Goal: Task Accomplishment & Management: Manage account settings

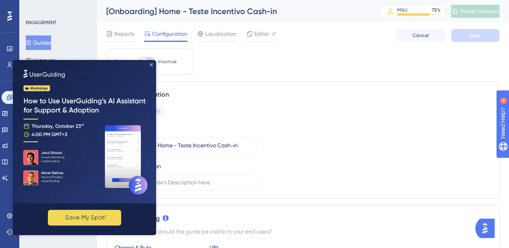
click at [150, 66] on icon "Close Preview" at bounding box center [151, 64] width 3 height 3
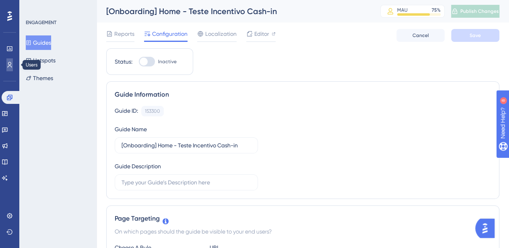
click at [10, 67] on icon at bounding box center [9, 65] width 6 height 6
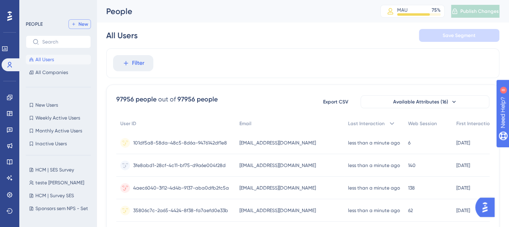
click at [84, 25] on span "New" at bounding box center [83, 24] width 10 height 6
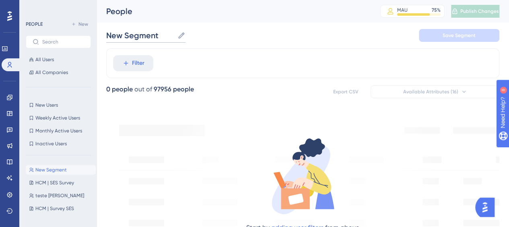
click at [172, 36] on input "New Segment" at bounding box center [140, 35] width 68 height 11
click at [160, 36] on input "New Segment" at bounding box center [140, 35] width 68 height 11
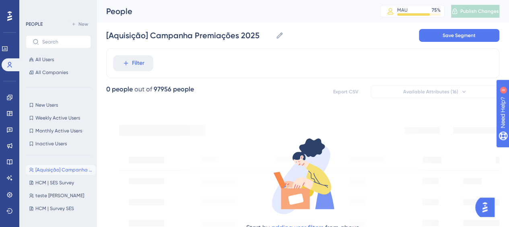
click at [326, 26] on div "[Aquisição] Campanha Premiações 2025 [Aquisição] Campanha Premiações 2025 Save …" at bounding box center [302, 36] width 393 height 26
click at [466, 38] on span "Save Segment" at bounding box center [458, 35] width 33 height 6
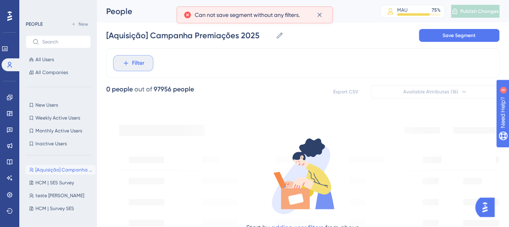
click at [127, 63] on icon at bounding box center [125, 63] width 7 height 7
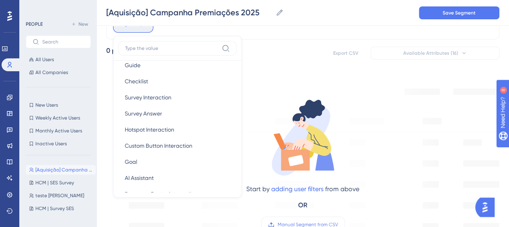
scroll to position [161, 0]
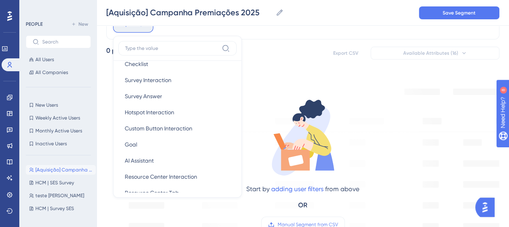
click at [309, 25] on div "[Aquisição] Campanha Premiações 2025 [Aquisição] Campanha Premiações 2025 Save …" at bounding box center [302, 13] width 412 height 26
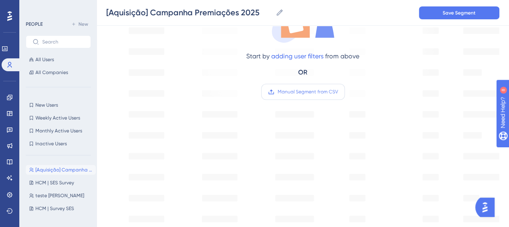
scroll to position [162, 0]
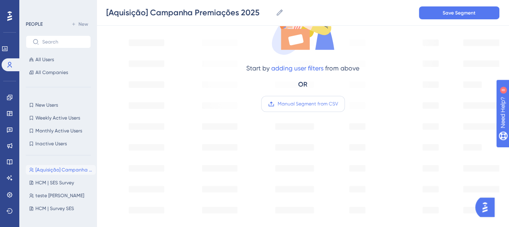
click at [311, 104] on span "Manual Segment from CSV" at bounding box center [307, 104] width 60 height 6
click at [338, 104] on input "Manual Segment from CSV" at bounding box center [338, 104] width 0 height 0
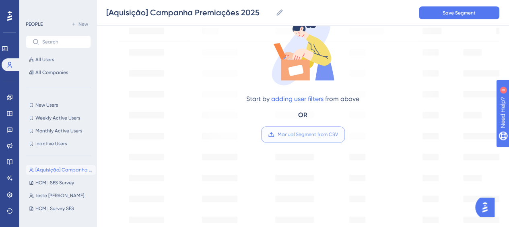
scroll to position [122, 0]
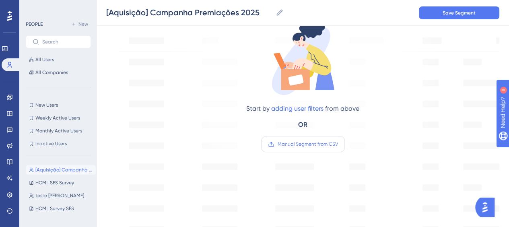
click at [313, 146] on span "Manual Segment from CSV" at bounding box center [307, 144] width 60 height 6
click at [338, 144] on input "Manual Segment from CSV" at bounding box center [338, 144] width 0 height 0
click at [302, 148] on label "Manual Segment from CSV" at bounding box center [303, 144] width 84 height 16
click at [338, 144] on input "Manual Segment from CSV" at bounding box center [338, 144] width 0 height 0
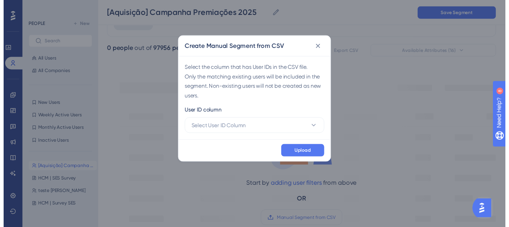
scroll to position [80, 0]
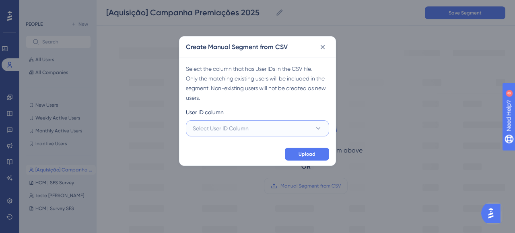
click at [222, 124] on span "Select User ID Column" at bounding box center [221, 128] width 56 height 10
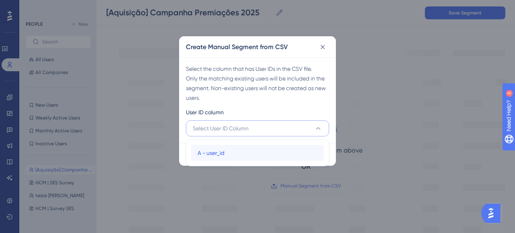
click at [235, 152] on div "A - user_id A - user_id" at bounding box center [257, 153] width 120 height 16
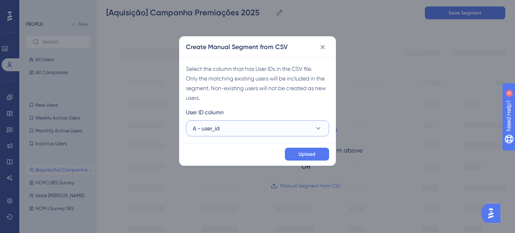
click at [225, 129] on button "A - user_id" at bounding box center [257, 128] width 143 height 16
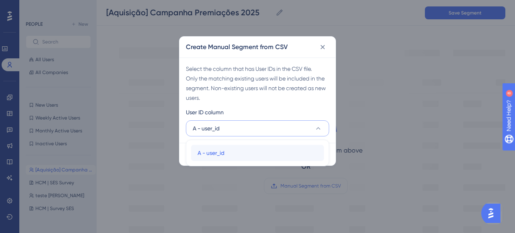
click at [225, 154] on div "A - user_id A - user_id" at bounding box center [257, 153] width 120 height 16
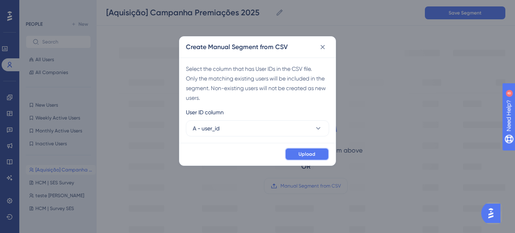
click at [312, 154] on span "Upload" at bounding box center [306, 154] width 17 height 6
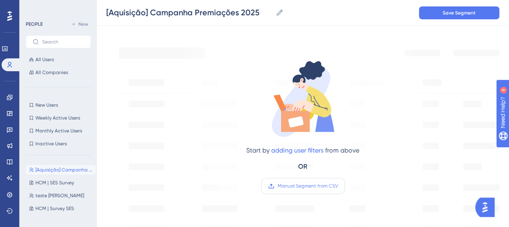
click at [294, 187] on span "Manual Segment from CSV" at bounding box center [307, 186] width 60 height 6
click at [338, 186] on input "Manual Segment from CSV" at bounding box center [338, 186] width 0 height 0
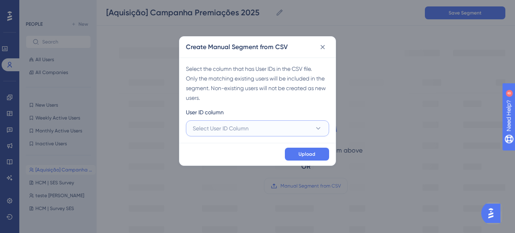
drag, startPoint x: 249, startPoint y: 135, endPoint x: 246, endPoint y: 138, distance: 4.5
click at [249, 134] on button "Select User ID Column" at bounding box center [257, 128] width 143 height 16
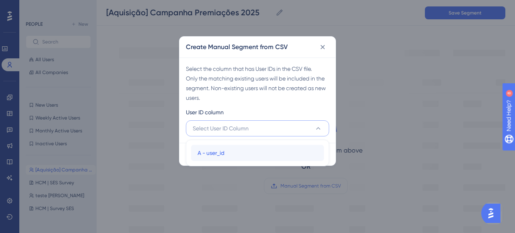
drag, startPoint x: 225, startPoint y: 155, endPoint x: 240, endPoint y: 155, distance: 14.9
click at [225, 154] on div "A - user_id A - user_id" at bounding box center [257, 153] width 120 height 16
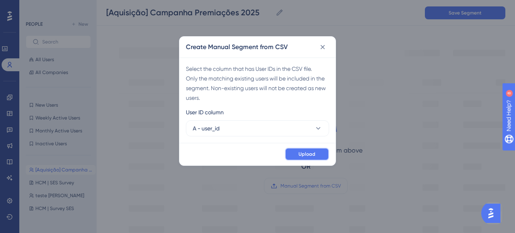
click at [307, 152] on span "Upload" at bounding box center [306, 154] width 17 height 6
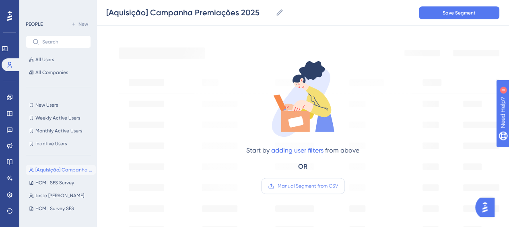
click at [311, 190] on label "Manual Segment from CSV" at bounding box center [303, 186] width 84 height 16
click at [338, 186] on input "Manual Segment from CSV" at bounding box center [338, 186] width 0 height 0
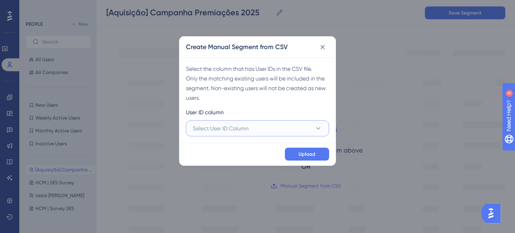
drag, startPoint x: 278, startPoint y: 125, endPoint x: 270, endPoint y: 138, distance: 15.3
click at [278, 125] on button "Select User ID Column" at bounding box center [257, 128] width 143 height 16
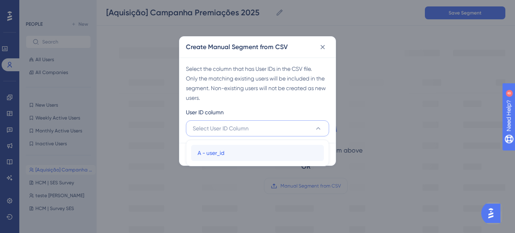
click at [231, 149] on div "A - user_id A - user_id" at bounding box center [257, 153] width 120 height 16
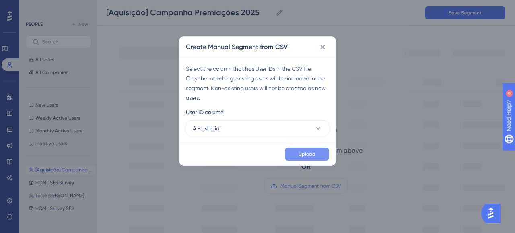
drag, startPoint x: 284, startPoint y: 152, endPoint x: 294, endPoint y: 153, distance: 9.4
click at [288, 152] on div "Upload" at bounding box center [257, 154] width 156 height 23
click at [294, 153] on button "Upload" at bounding box center [307, 154] width 44 height 13
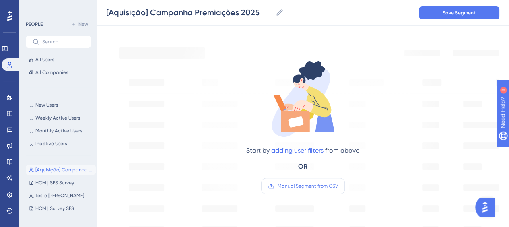
click at [304, 185] on span "Manual Segment from CSV" at bounding box center [307, 186] width 60 height 6
click at [338, 186] on input "Manual Segment from CSV" at bounding box center [338, 186] width 0 height 0
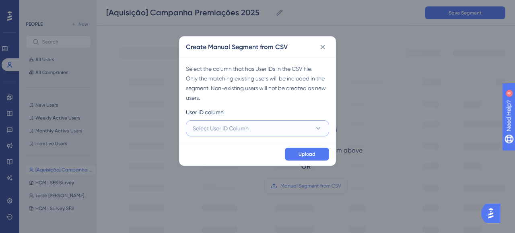
click at [257, 129] on button "Select User ID Column" at bounding box center [257, 128] width 143 height 16
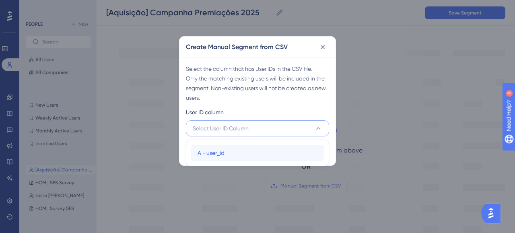
click at [224, 151] on span "A - user_id" at bounding box center [210, 153] width 27 height 10
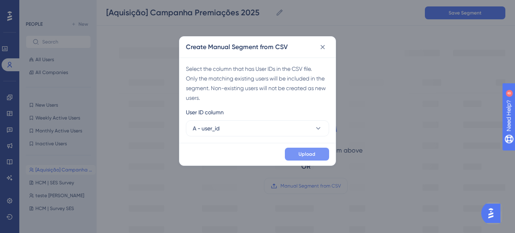
click at [315, 156] on span "Upload" at bounding box center [306, 154] width 17 height 6
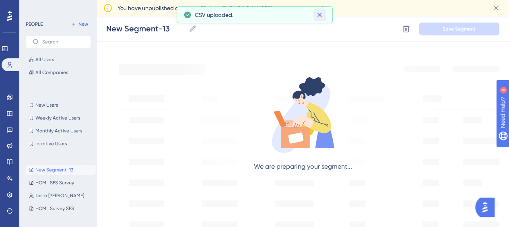
click at [319, 15] on icon at bounding box center [319, 15] width 4 height 4
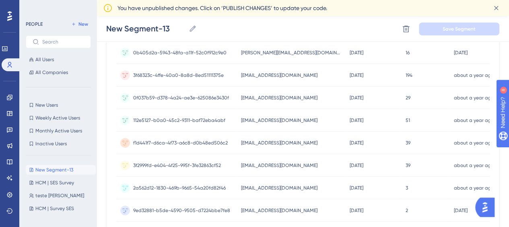
scroll to position [0, 0]
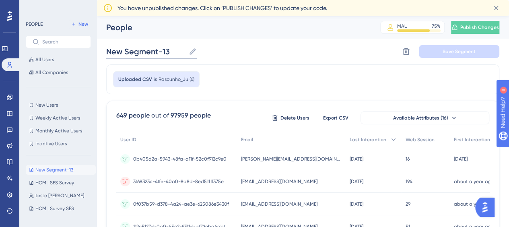
click at [173, 49] on input "New Segment-13" at bounding box center [145, 51] width 79 height 11
click at [179, 51] on input "New Segment-13" at bounding box center [145, 51] width 79 height 11
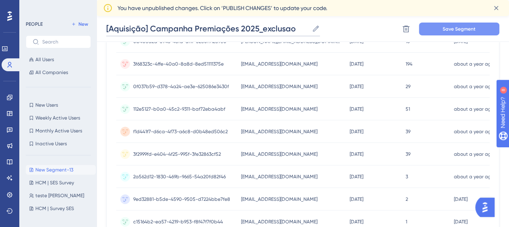
type input "[Aquisição] Campanha Premiações 2025_exclusao"
click at [478, 29] on button "Save Segment" at bounding box center [459, 29] width 80 height 13
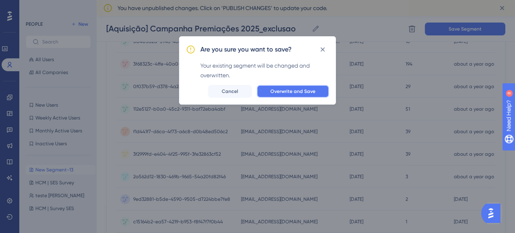
click at [296, 90] on span "Overwrite and Save" at bounding box center [292, 91] width 45 height 6
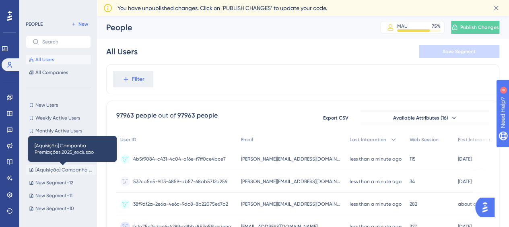
click at [62, 171] on span "[Aquisição] Campanha Premiações 2025_exclusao" at bounding box center [63, 169] width 57 height 6
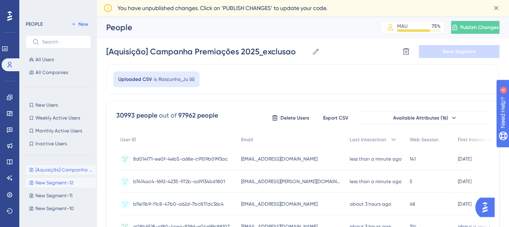
click at [66, 183] on span "New Segment-12" at bounding box center [54, 182] width 38 height 6
type input "New Segment-12"
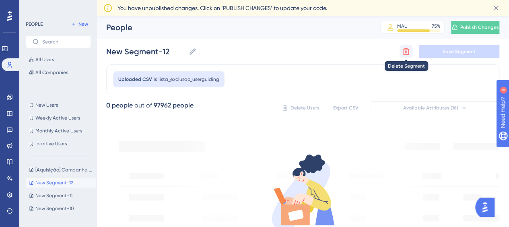
click at [403, 51] on icon at bounding box center [405, 51] width 7 height 7
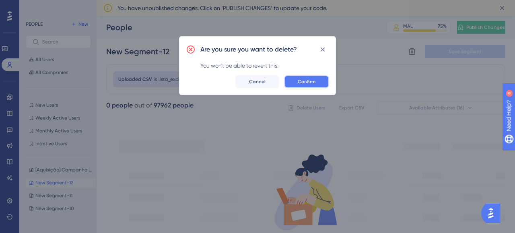
click at [318, 83] on button "Confirm" at bounding box center [306, 81] width 45 height 13
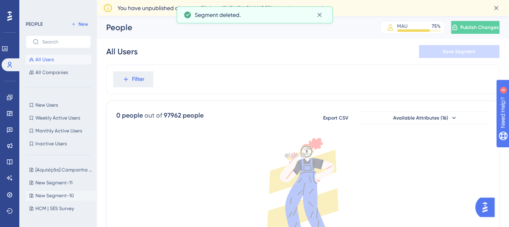
scroll to position [47, 0]
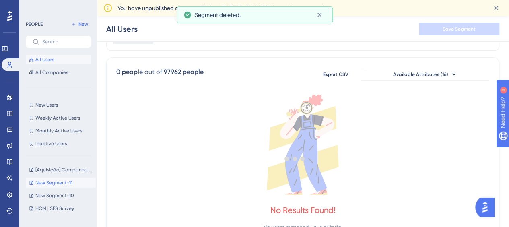
click at [60, 181] on span "New Segment-11" at bounding box center [53, 182] width 37 height 6
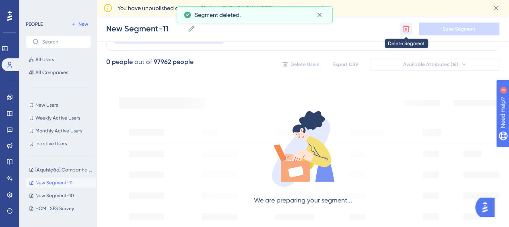
click at [404, 28] on icon at bounding box center [406, 29] width 8 height 8
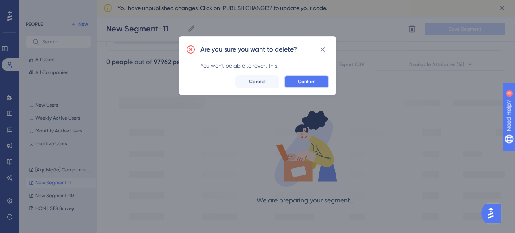
click at [315, 80] on span "Confirm" at bounding box center [307, 81] width 18 height 6
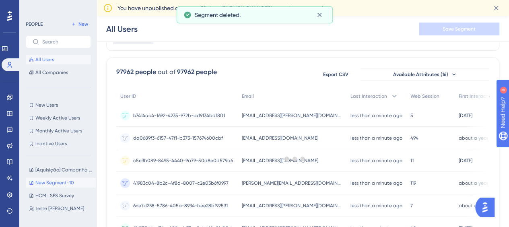
click at [62, 181] on span "New Segment-10" at bounding box center [54, 182] width 39 height 6
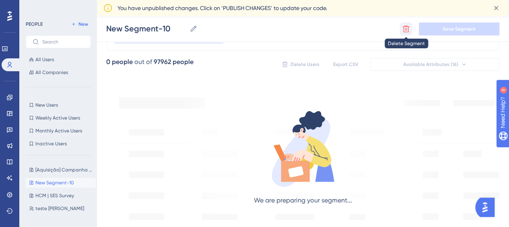
click at [400, 34] on button at bounding box center [405, 29] width 13 height 13
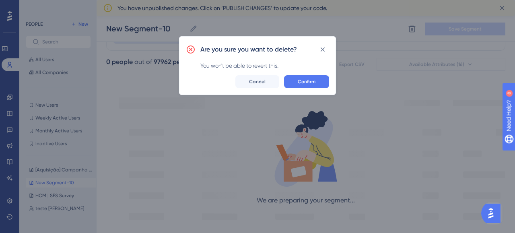
click at [322, 88] on div "Are you sure you want to delete? You won't be able to revert this. Confirm Canc…" at bounding box center [257, 65] width 157 height 59
click at [316, 84] on button "Confirm" at bounding box center [306, 81] width 45 height 13
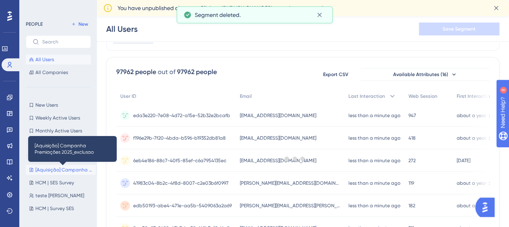
click at [43, 170] on span "[Aquisição] Campanha Premiações 2025_exclusao" at bounding box center [63, 169] width 57 height 6
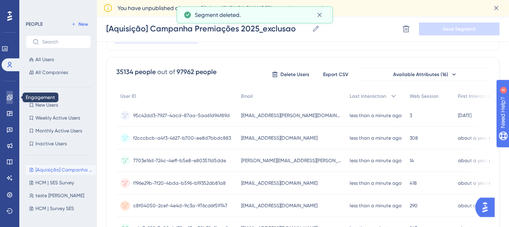
click at [12, 97] on icon at bounding box center [9, 97] width 6 height 6
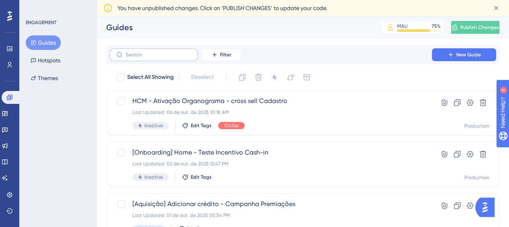
click at [160, 57] on label at bounding box center [153, 54] width 88 height 13
click at [160, 57] on input "text" at bounding box center [158, 55] width 65 height 6
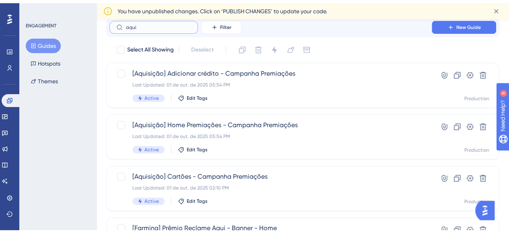
scroll to position [40, 0]
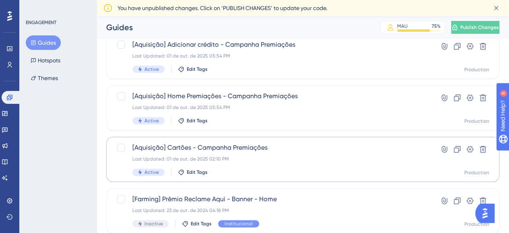
type input "aqui"
click at [235, 152] on div "[Aquisição] Cartões - Campanha Premiações Last Updated: 01 de out. de 2025 02:1…" at bounding box center [270, 159] width 276 height 33
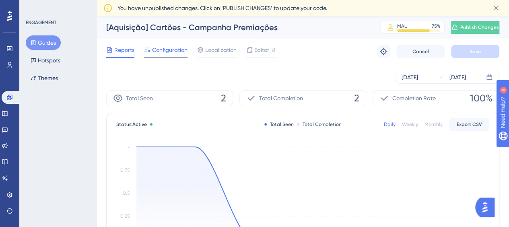
click at [166, 51] on span "Configuration" at bounding box center [169, 50] width 35 height 10
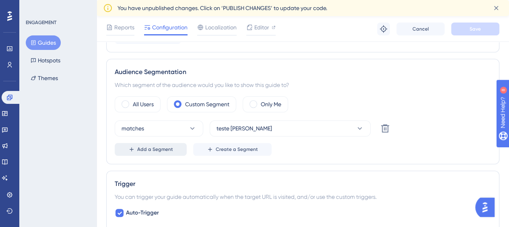
scroll to position [281, 0]
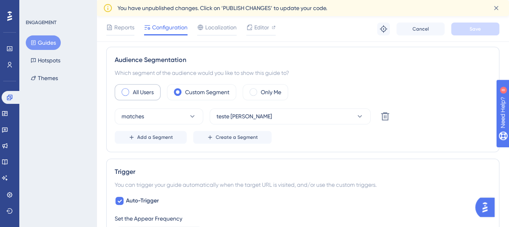
click at [134, 97] on div "All Users" at bounding box center [138, 92] width 46 height 16
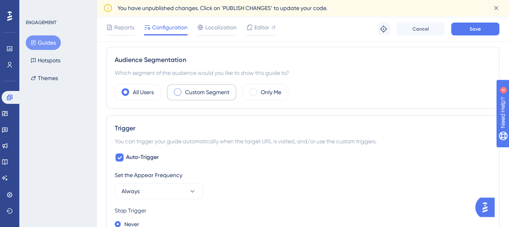
click at [205, 87] on label "Custom Segment" at bounding box center [207, 92] width 44 height 10
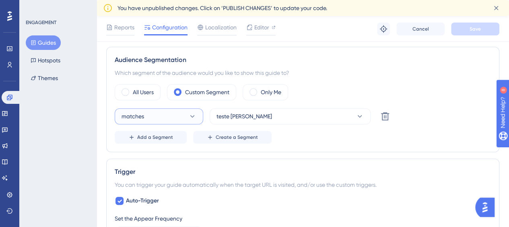
click at [168, 115] on button "matches" at bounding box center [159, 116] width 88 height 16
click at [163, 156] on div "doesn't match doesn't match" at bounding box center [158, 157] width 65 height 16
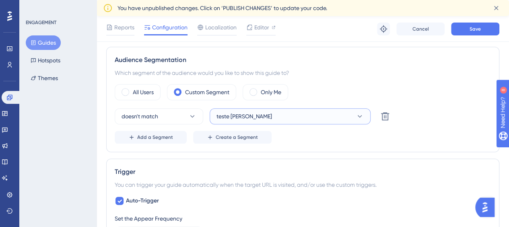
click at [353, 114] on button "teste [PERSON_NAME]" at bounding box center [289, 116] width 161 height 16
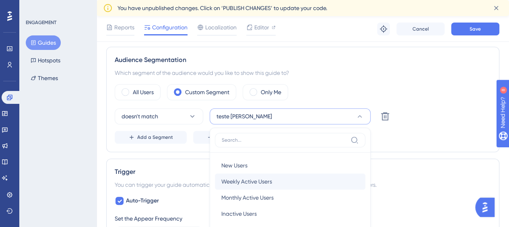
scroll to position [341, 0]
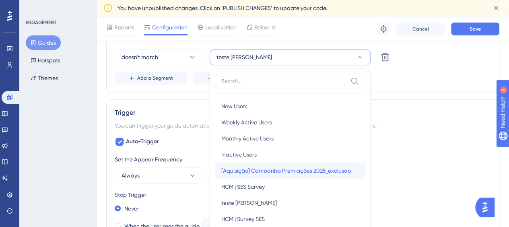
click at [265, 170] on span "[Aquisição] Campanha Premiações 2025_exclusao" at bounding box center [285, 171] width 129 height 10
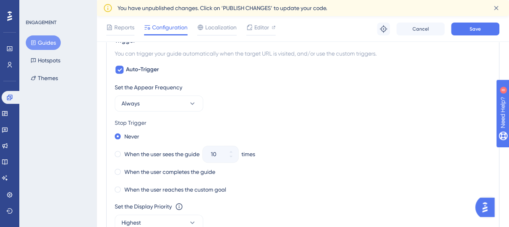
scroll to position [421, 0]
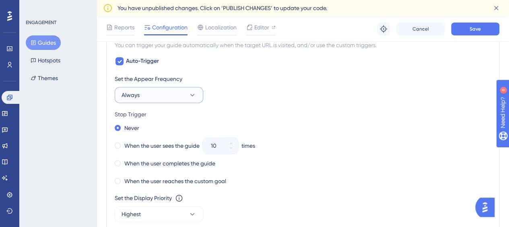
click at [146, 87] on button "Always" at bounding box center [159, 95] width 88 height 16
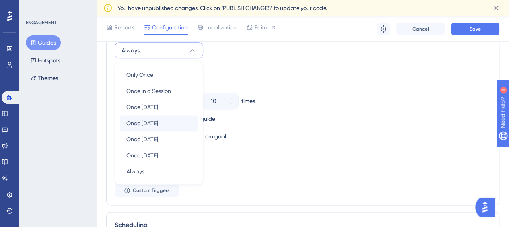
scroll to position [432, 0]
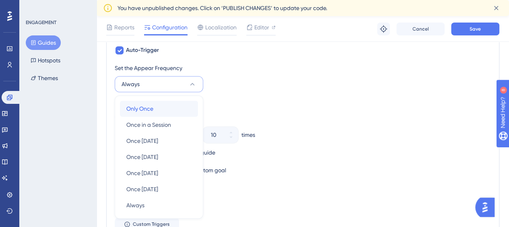
click at [165, 107] on div "Only Once Only Once" at bounding box center [158, 109] width 65 height 16
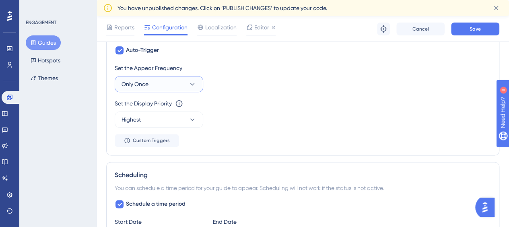
click at [166, 86] on button "Only Once" at bounding box center [159, 84] width 88 height 16
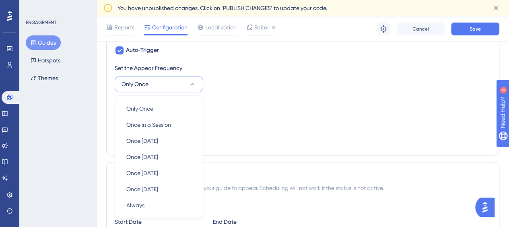
scroll to position [472, 0]
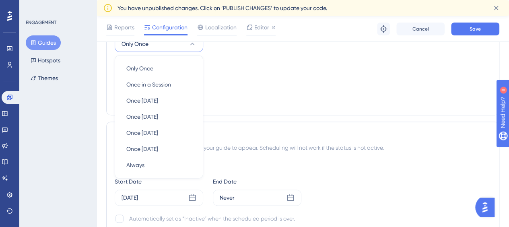
click at [224, 78] on div "Set the Display Priority This option will set the display priority between auto…" at bounding box center [303, 72] width 376 height 29
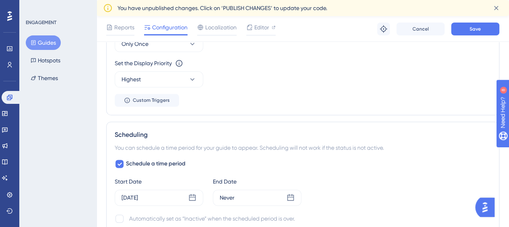
scroll to position [512, 0]
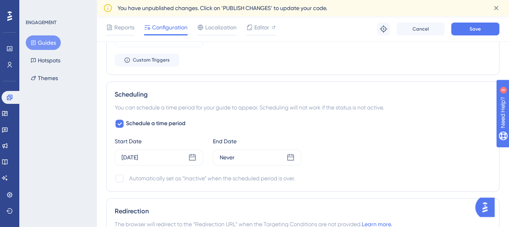
click at [193, 164] on div "Schedule a time period Start Date Oct 01 2025 End Date Never Automatically set …" at bounding box center [303, 151] width 376 height 64
click at [193, 160] on div "[DATE]" at bounding box center [159, 157] width 88 height 16
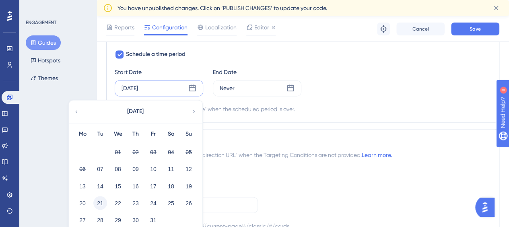
scroll to position [593, 0]
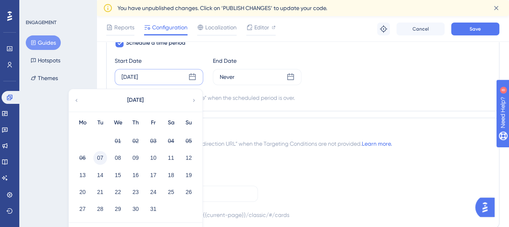
click at [99, 156] on button "07" at bounding box center [100, 158] width 14 height 14
click at [297, 107] on div "Scheduling You can schedule a time period for your guide to appear. Scheduling …" at bounding box center [302, 56] width 393 height 110
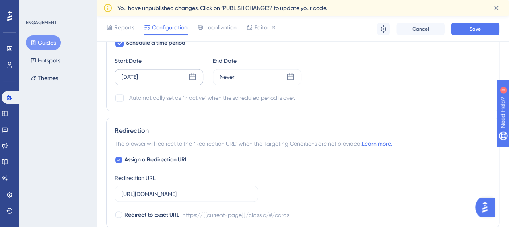
click at [192, 73] on icon at bounding box center [192, 77] width 8 height 8
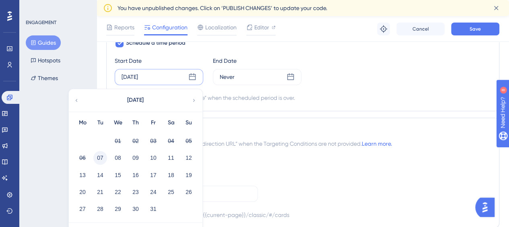
click at [97, 155] on button "07" at bounding box center [100, 158] width 14 height 14
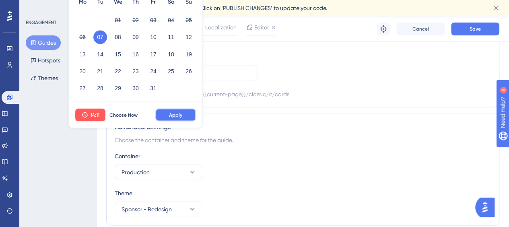
click at [180, 111] on span "Apply" at bounding box center [175, 114] width 13 height 6
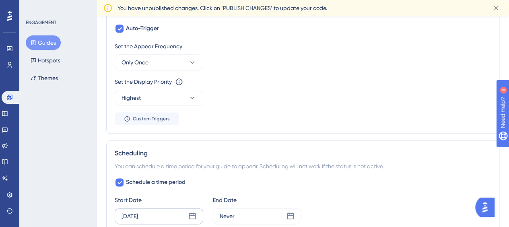
scroll to position [0, 0]
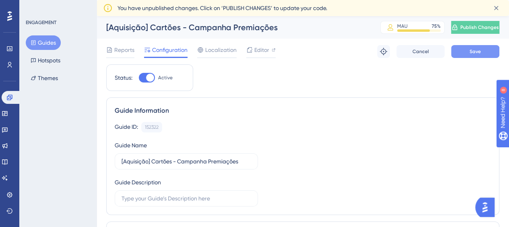
click at [480, 51] on span "Save" at bounding box center [474, 51] width 11 height 6
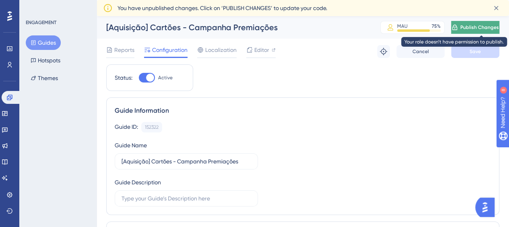
click at [475, 28] on span "Publish Changes" at bounding box center [479, 27] width 39 height 6
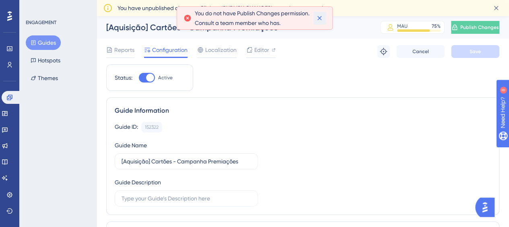
click at [317, 22] on icon at bounding box center [319, 18] width 8 height 8
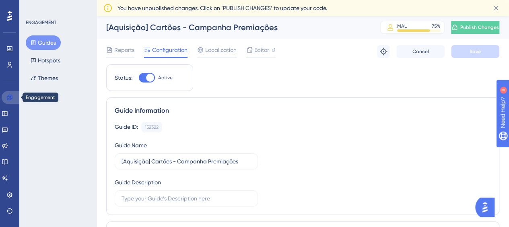
click at [11, 98] on icon at bounding box center [9, 96] width 5 height 5
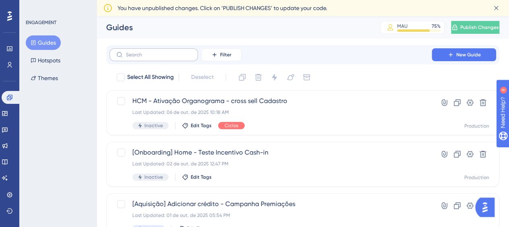
click at [155, 58] on label at bounding box center [153, 54] width 88 height 13
click at [155, 57] on input "text" at bounding box center [158, 55] width 65 height 6
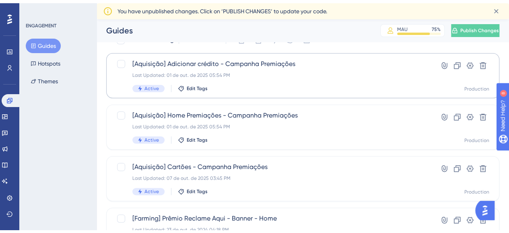
scroll to position [40, 0]
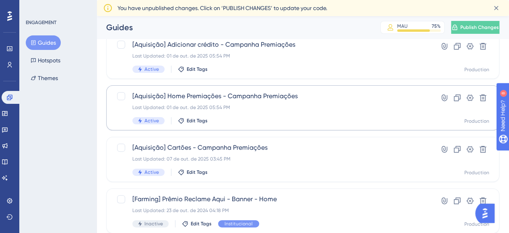
type input "aqui"
click at [261, 100] on span "[Aquisição] Home Premiações - Campanha Premiações" at bounding box center [270, 96] width 276 height 10
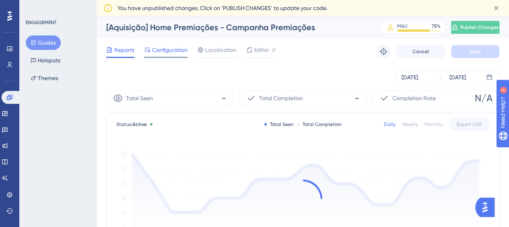
click at [179, 47] on span "Configuration" at bounding box center [169, 50] width 35 height 10
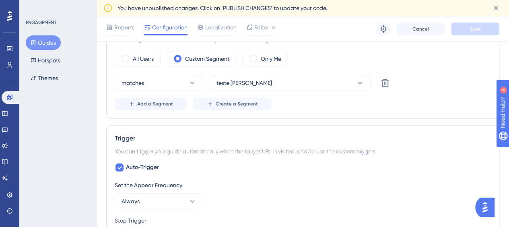
scroll to position [322, 0]
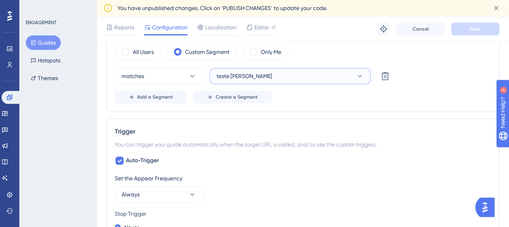
click at [244, 74] on span "teste [PERSON_NAME]" at bounding box center [243, 76] width 55 height 10
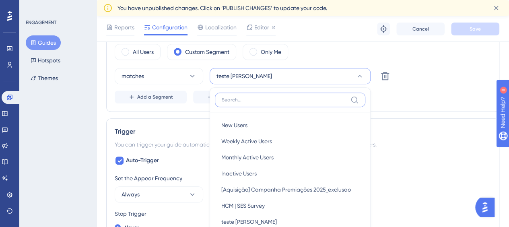
scroll to position [374, 0]
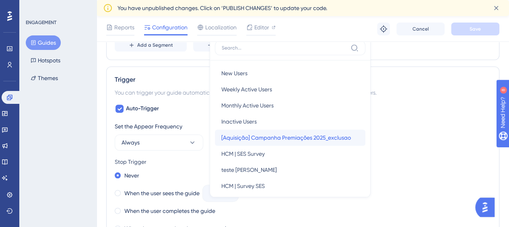
click at [271, 135] on span "[Aquisição] Campanha Premiações 2025_exclusao" at bounding box center [285, 138] width 129 height 10
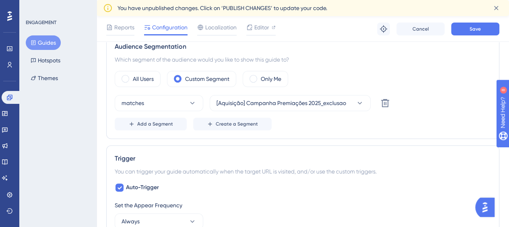
scroll to position [293, 0]
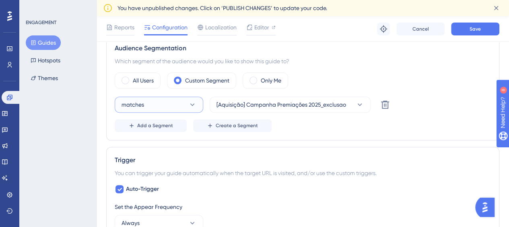
click at [146, 101] on button "matches" at bounding box center [159, 104] width 88 height 16
drag, startPoint x: 149, startPoint y: 145, endPoint x: 245, endPoint y: 140, distance: 96.2
click at [148, 145] on span "doesn't match" at bounding box center [144, 145] width 37 height 10
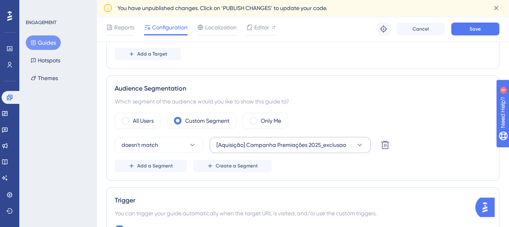
scroll to position [52, 0]
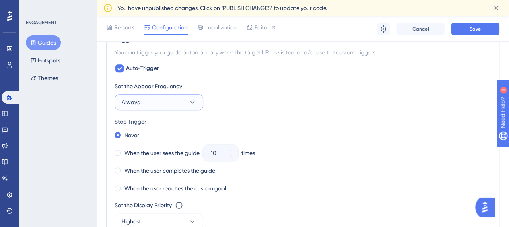
click at [149, 101] on button "Always" at bounding box center [159, 102] width 88 height 16
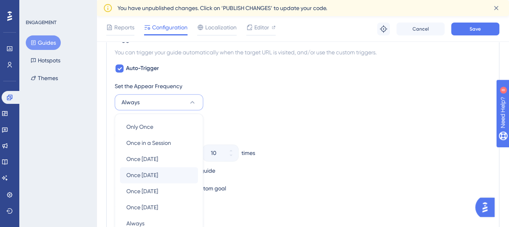
scroll to position [472, 0]
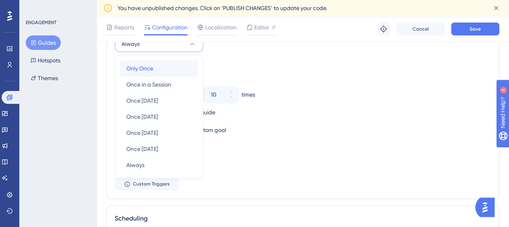
click at [143, 66] on span "Only Once" at bounding box center [139, 69] width 27 height 10
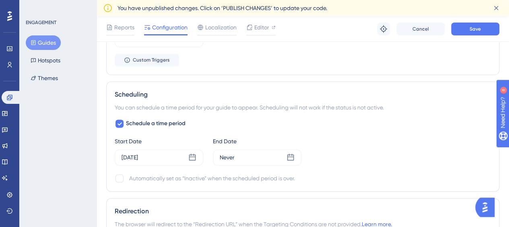
scroll to position [552, 0]
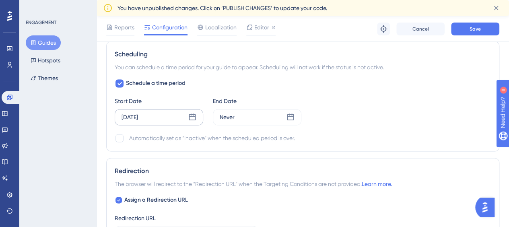
click at [191, 115] on icon at bounding box center [192, 117] width 8 height 8
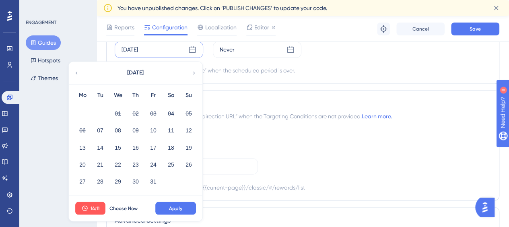
scroll to position [633, 0]
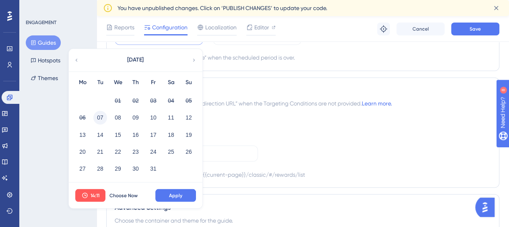
click at [98, 113] on button "07" at bounding box center [100, 118] width 14 height 14
click at [179, 189] on button "Apply" at bounding box center [175, 195] width 41 height 13
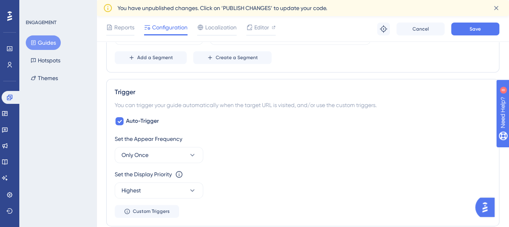
scroll to position [0, 0]
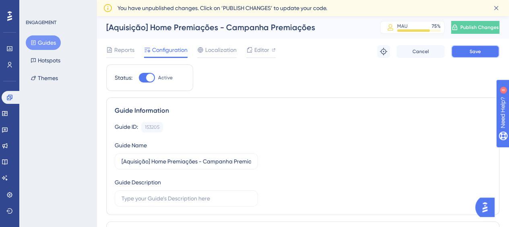
click at [475, 50] on span "Save" at bounding box center [474, 51] width 11 height 6
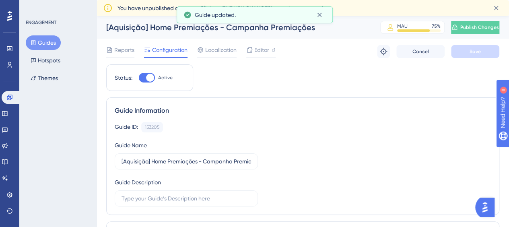
click at [46, 40] on button "Guides" at bounding box center [43, 42] width 35 height 14
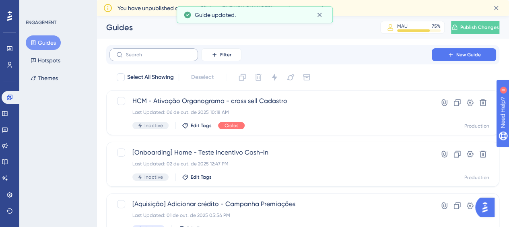
click at [173, 51] on label at bounding box center [153, 54] width 88 height 13
click at [173, 52] on input "text" at bounding box center [158, 55] width 65 height 6
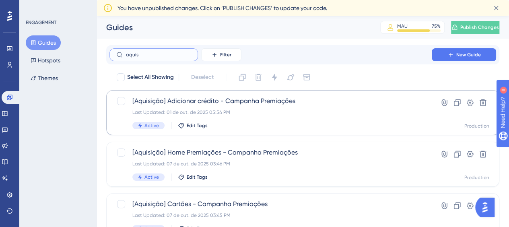
type input "aquis"
click at [265, 110] on div "Last Updated: 01 de out. de 2025 05:54 PM" at bounding box center [270, 112] width 276 height 6
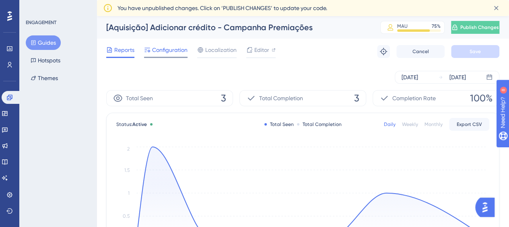
click at [179, 51] on span "Configuration" at bounding box center [169, 50] width 35 height 10
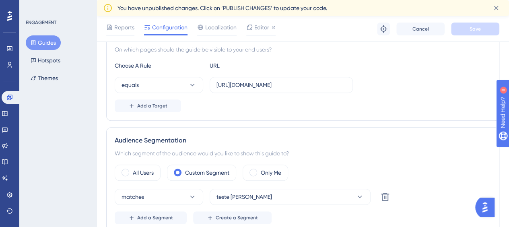
scroll to position [281, 0]
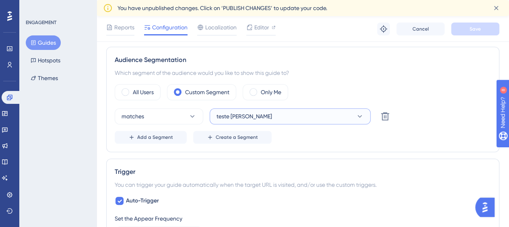
click at [252, 118] on button "teste [PERSON_NAME]" at bounding box center [289, 116] width 161 height 16
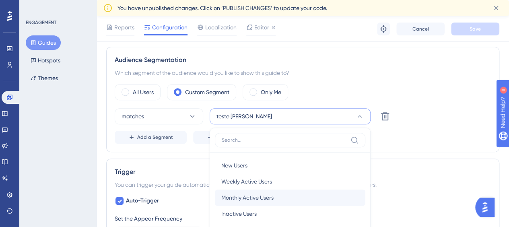
scroll to position [341, 0]
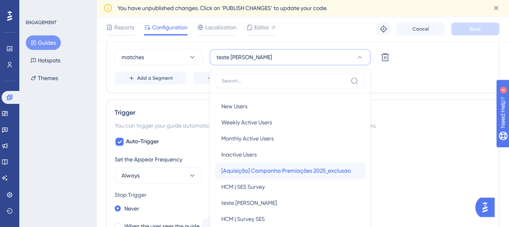
click at [257, 166] on span "[Aquisição] Campanha Premiações 2025_exclusao" at bounding box center [285, 171] width 129 height 10
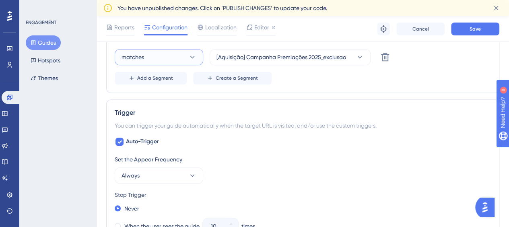
click at [150, 58] on button "matches" at bounding box center [159, 57] width 88 height 16
click at [147, 94] on span "doesn't match" at bounding box center [144, 98] width 37 height 10
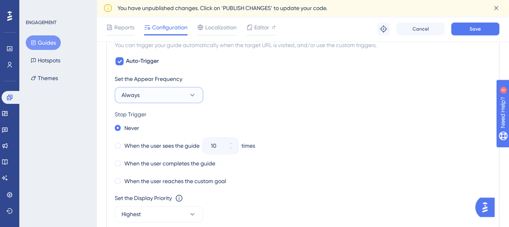
click at [164, 90] on button "Always" at bounding box center [159, 95] width 88 height 16
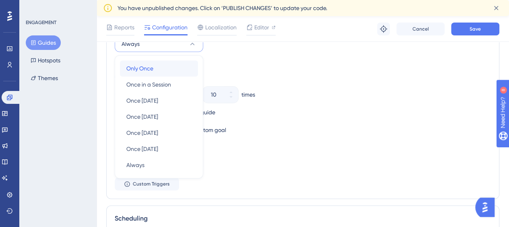
click at [146, 66] on span "Only Once" at bounding box center [139, 69] width 27 height 10
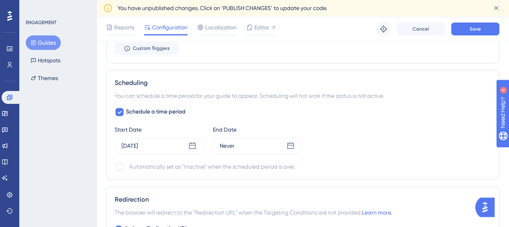
scroll to position [512, 0]
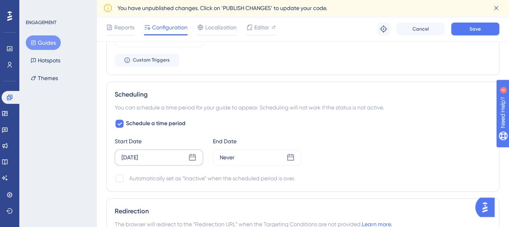
click at [193, 154] on icon at bounding box center [192, 157] width 7 height 7
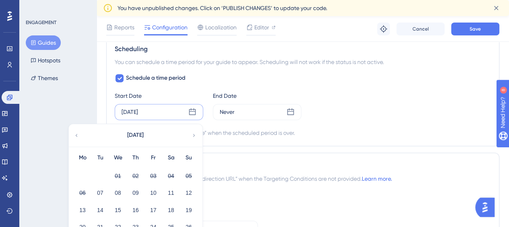
scroll to position [593, 0]
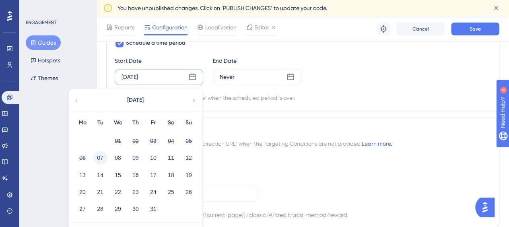
click at [100, 157] on button "07" at bounding box center [100, 158] width 14 height 14
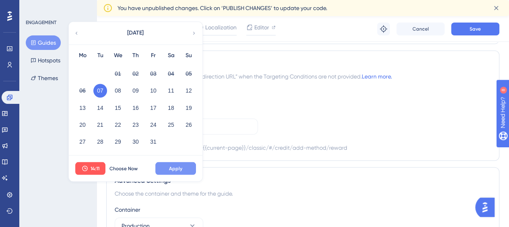
scroll to position [673, 0]
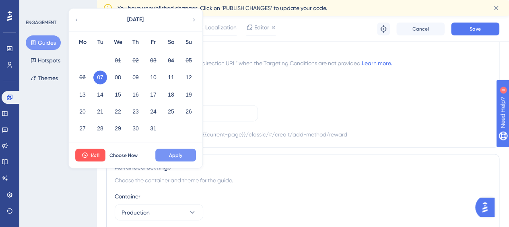
click at [175, 152] on span "Apply" at bounding box center [175, 155] width 13 height 6
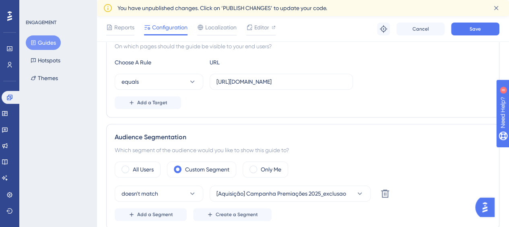
scroll to position [0, 0]
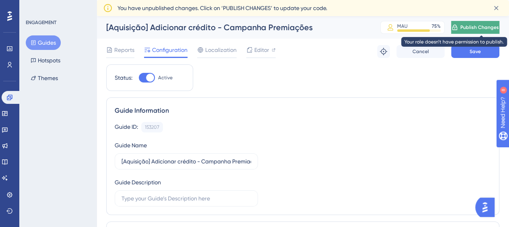
click at [471, 30] on span "Publish Changes" at bounding box center [479, 27] width 39 height 6
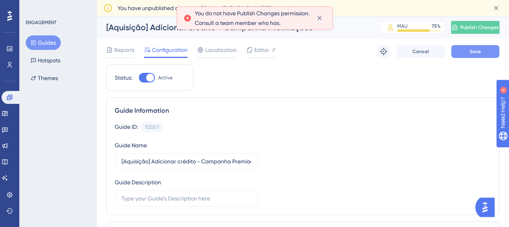
click at [468, 52] on button "Save" at bounding box center [475, 51] width 48 height 13
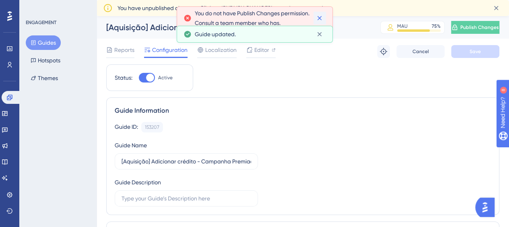
click at [318, 18] on icon at bounding box center [319, 18] width 8 height 8
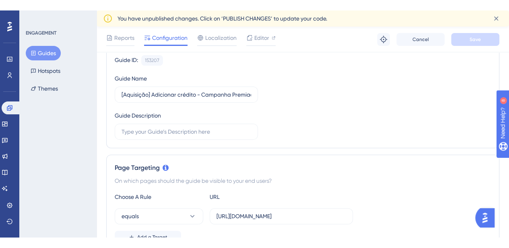
scroll to position [121, 0]
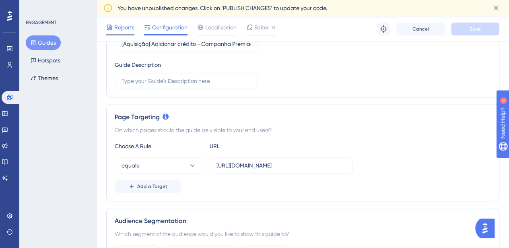
click at [120, 29] on span "Reports" at bounding box center [124, 28] width 20 height 10
